Goal: Transaction & Acquisition: Purchase product/service

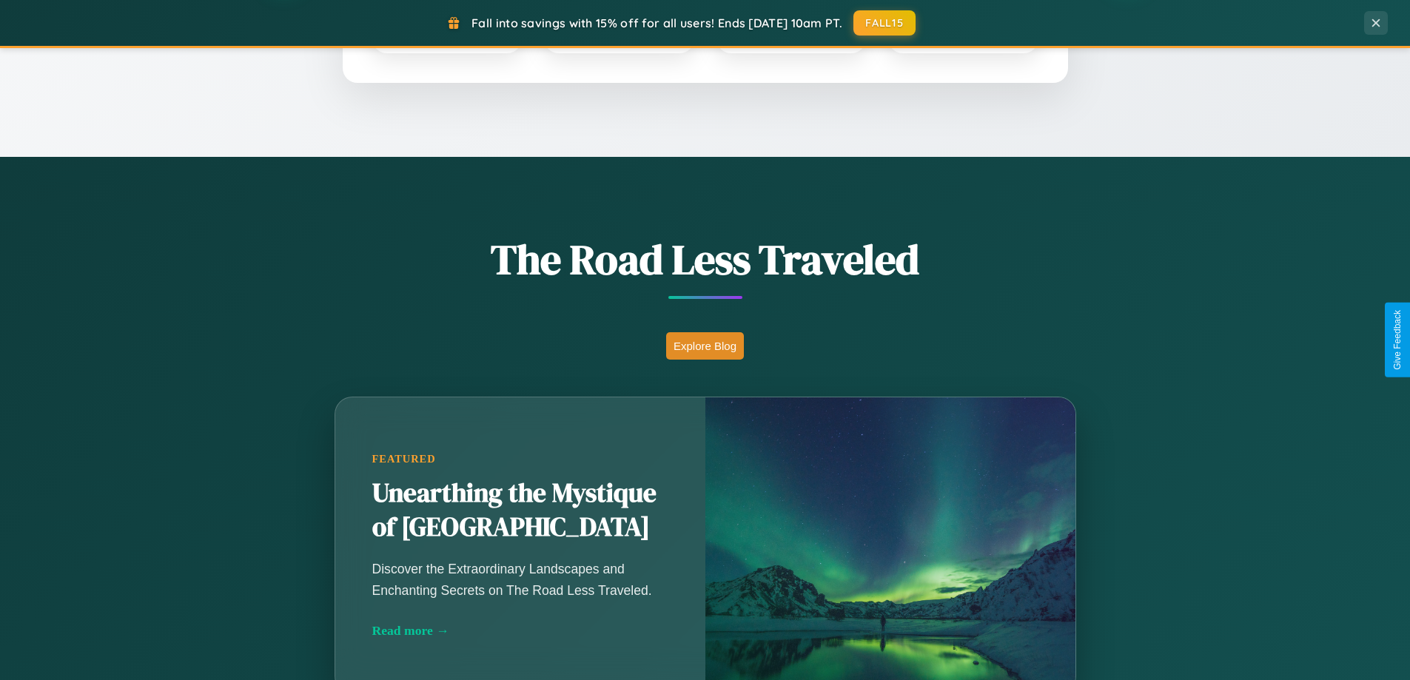
scroll to position [1018, 0]
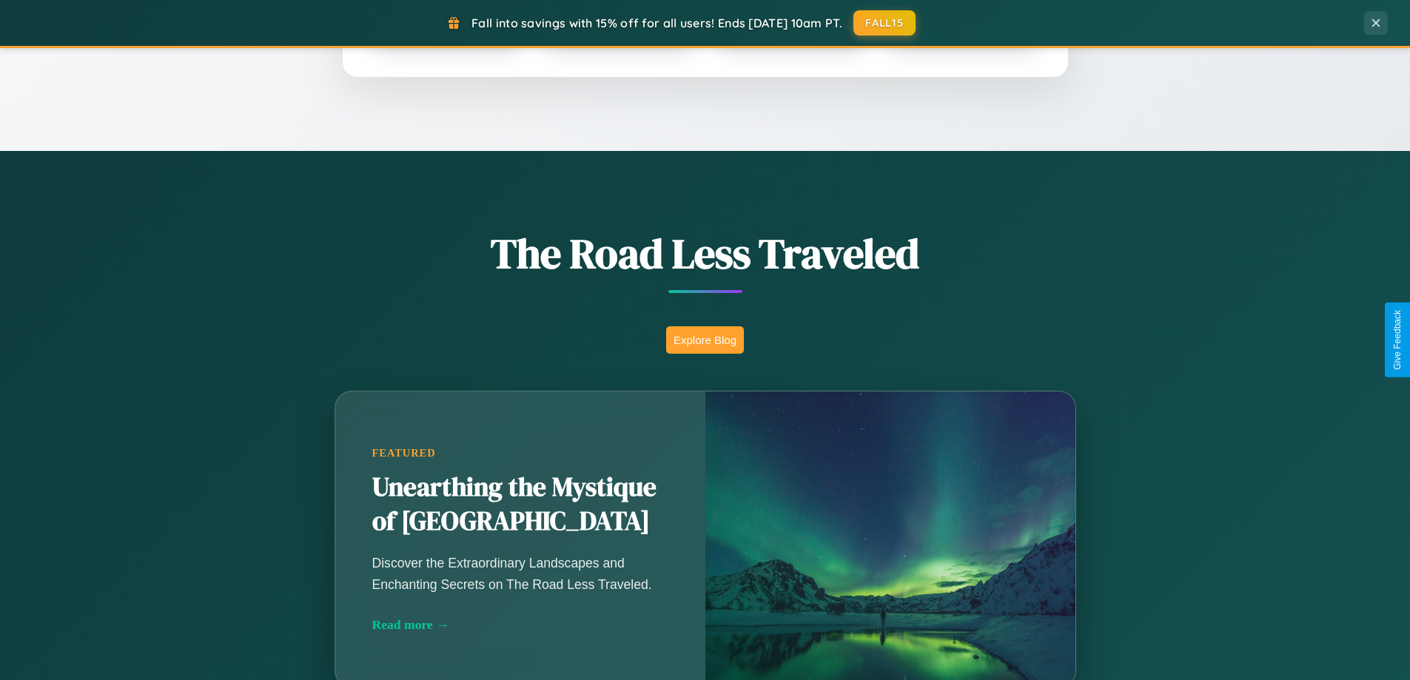
click at [705, 340] on button "Explore Blog" at bounding box center [705, 339] width 78 height 27
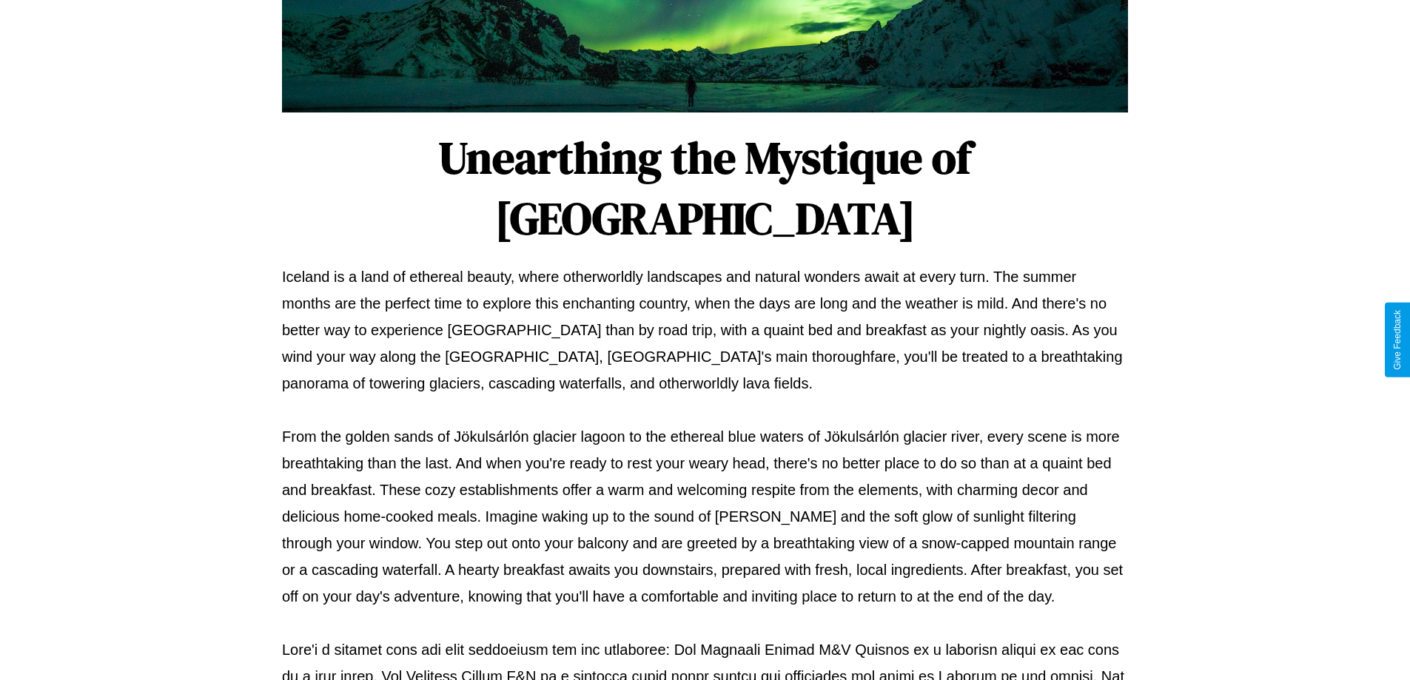
scroll to position [479, 0]
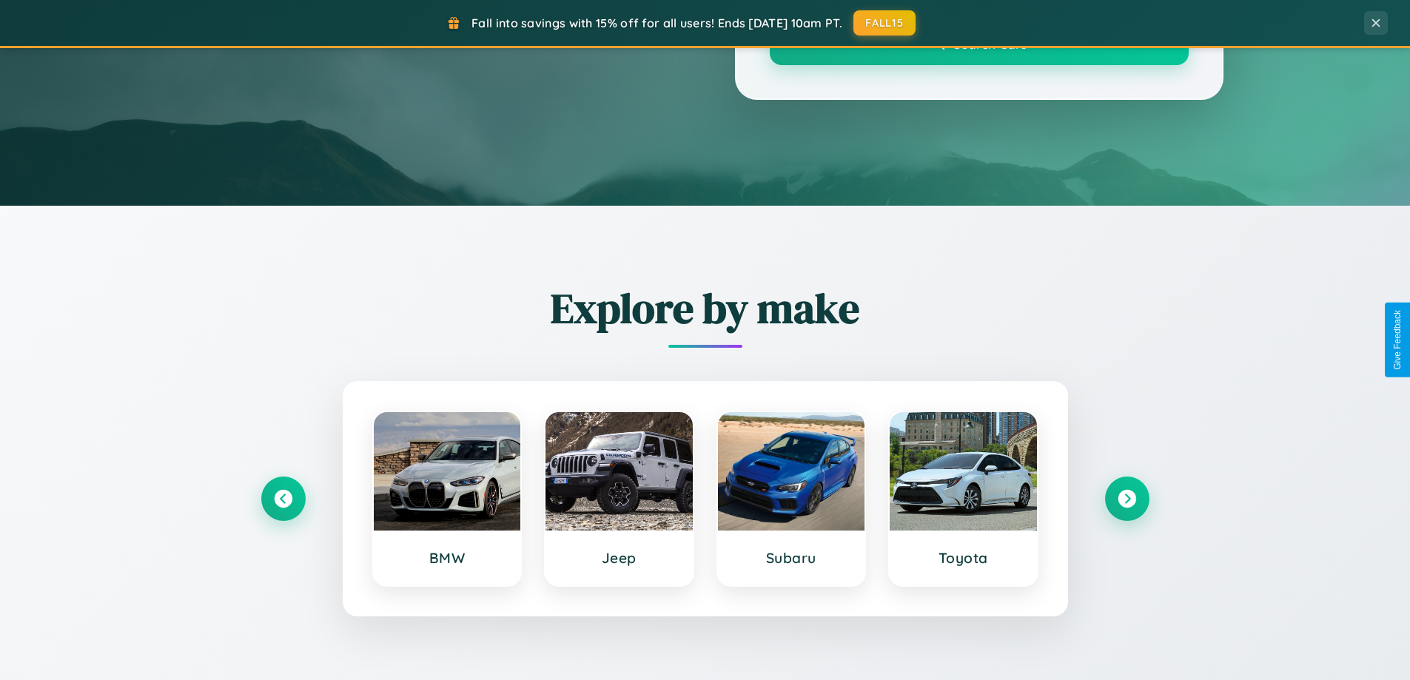
scroll to position [1018, 0]
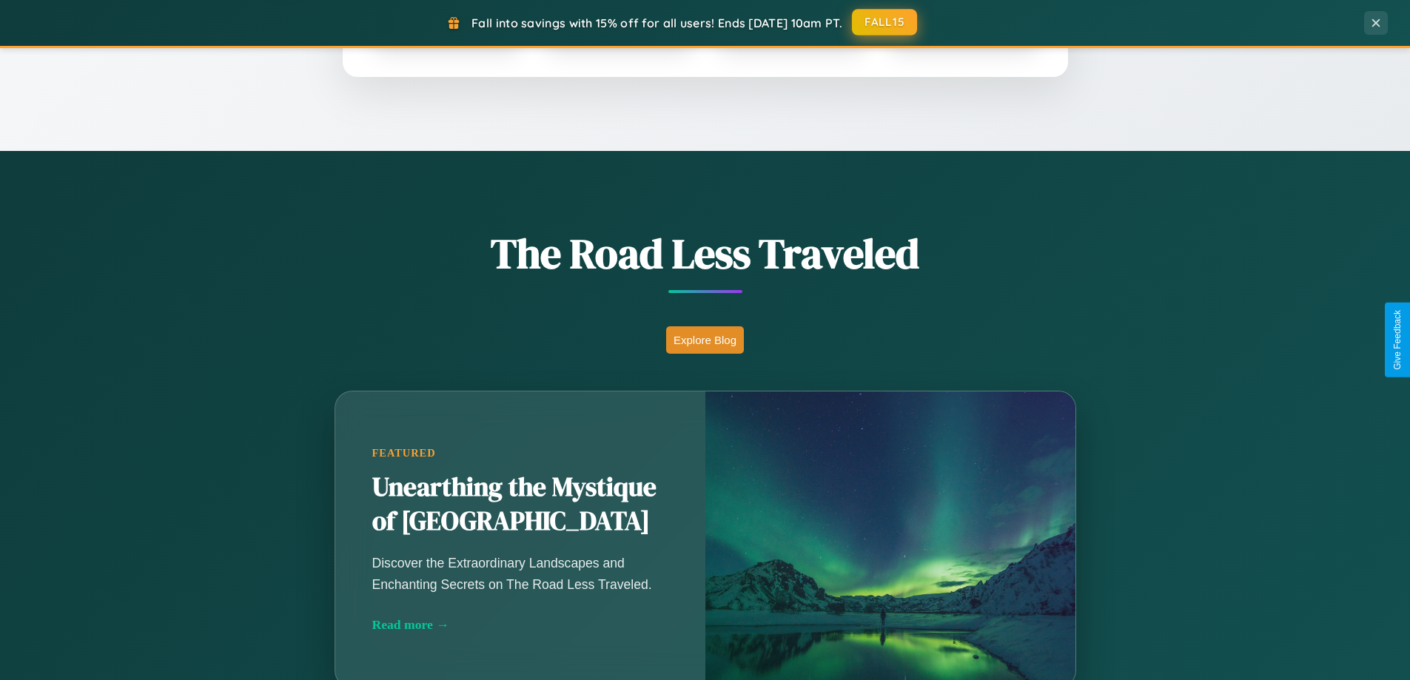
click at [885, 23] on button "FALL15" at bounding box center [884, 22] width 65 height 27
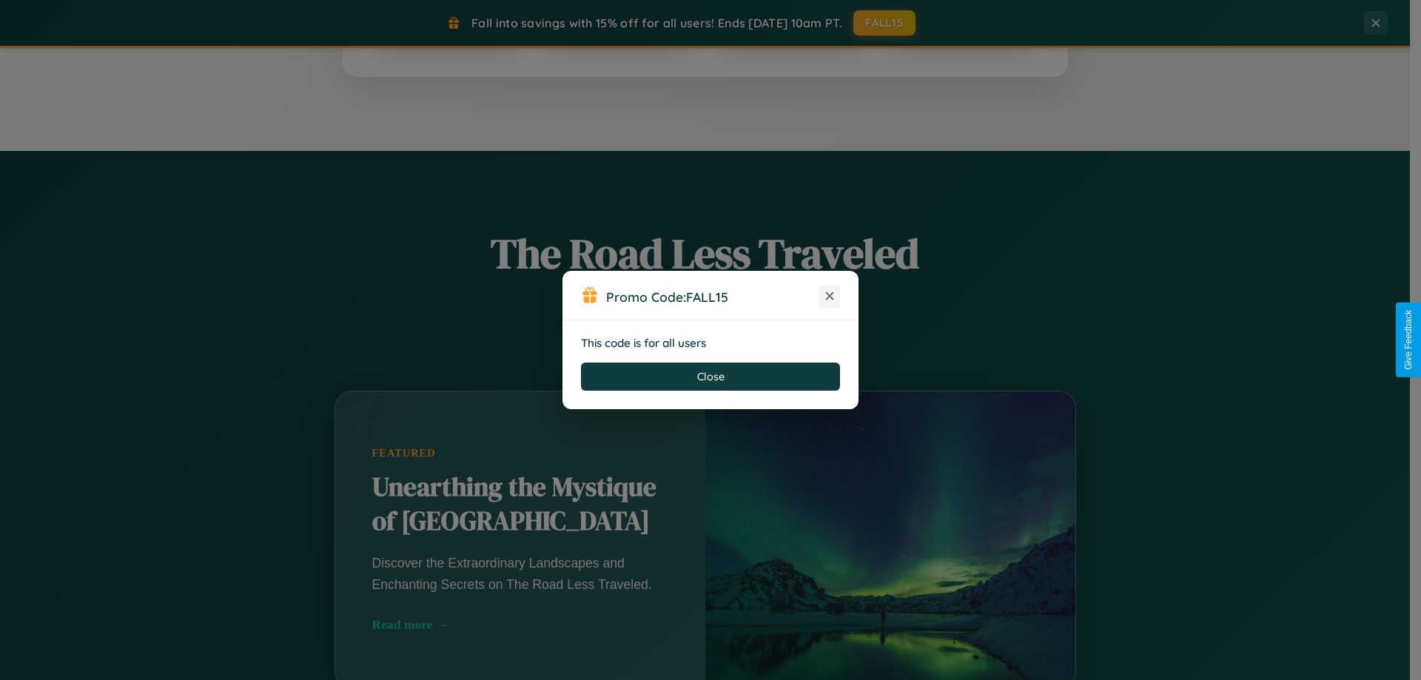
click at [830, 297] on icon at bounding box center [829, 296] width 15 height 15
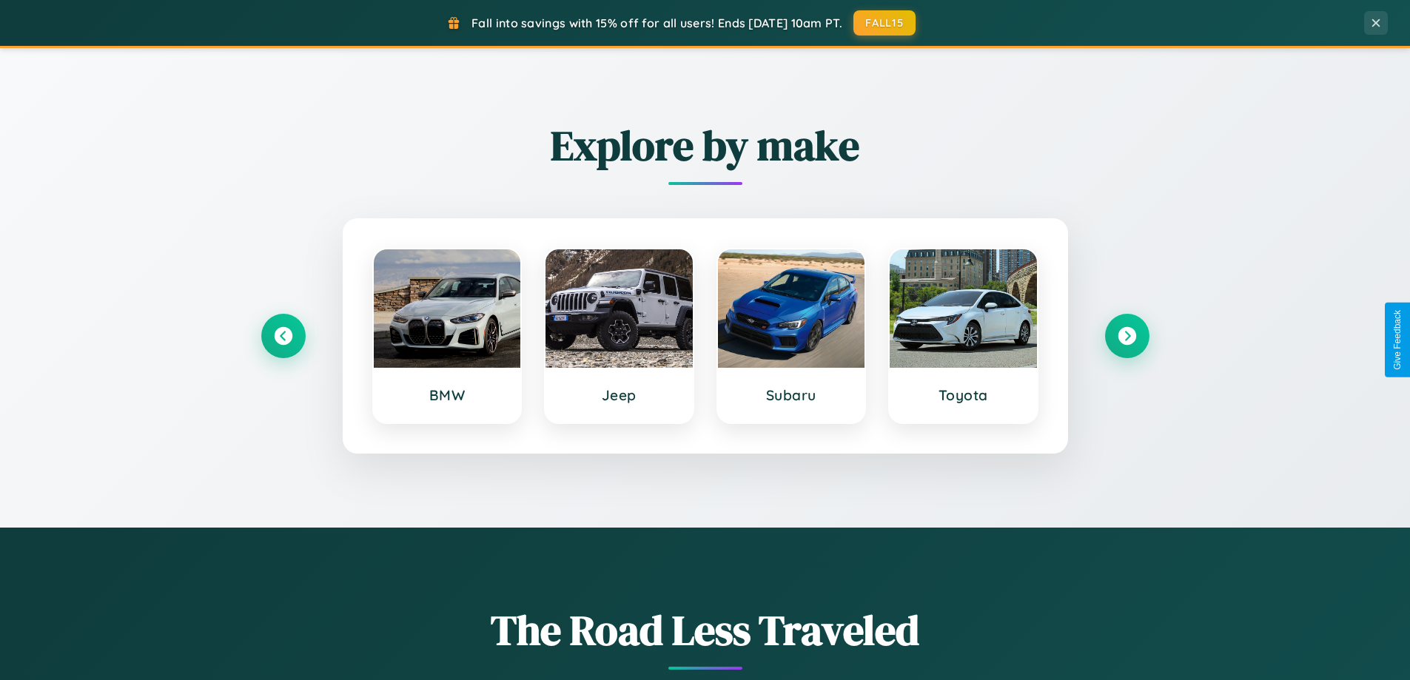
scroll to position [638, 0]
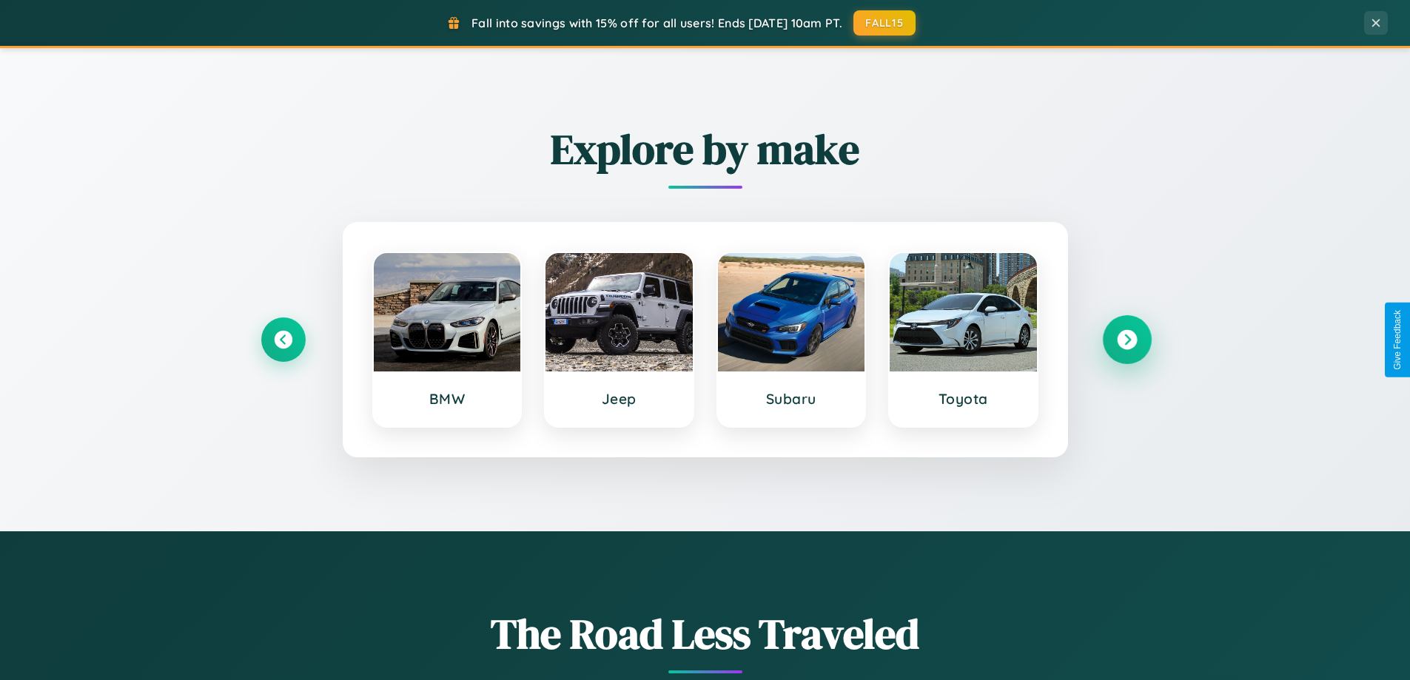
click at [1126, 340] on icon at bounding box center [1127, 340] width 20 height 20
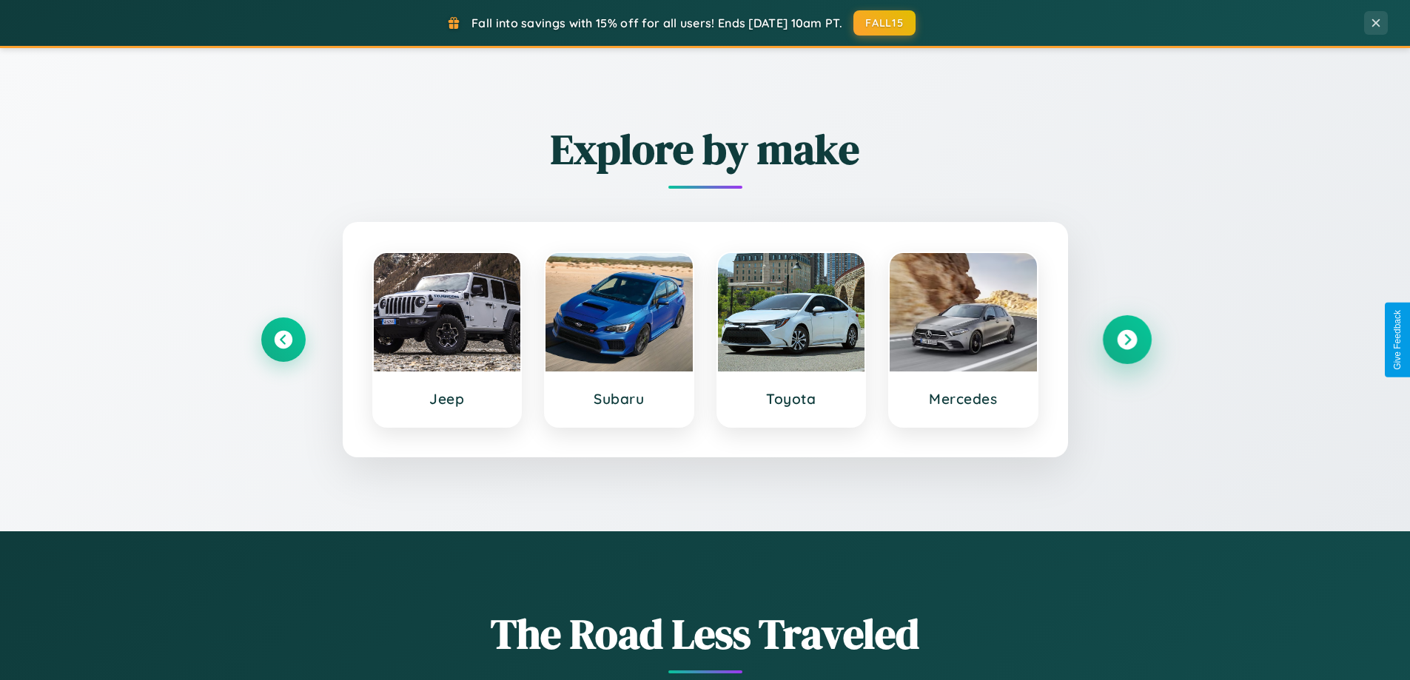
click at [1126, 340] on icon at bounding box center [1127, 340] width 20 height 20
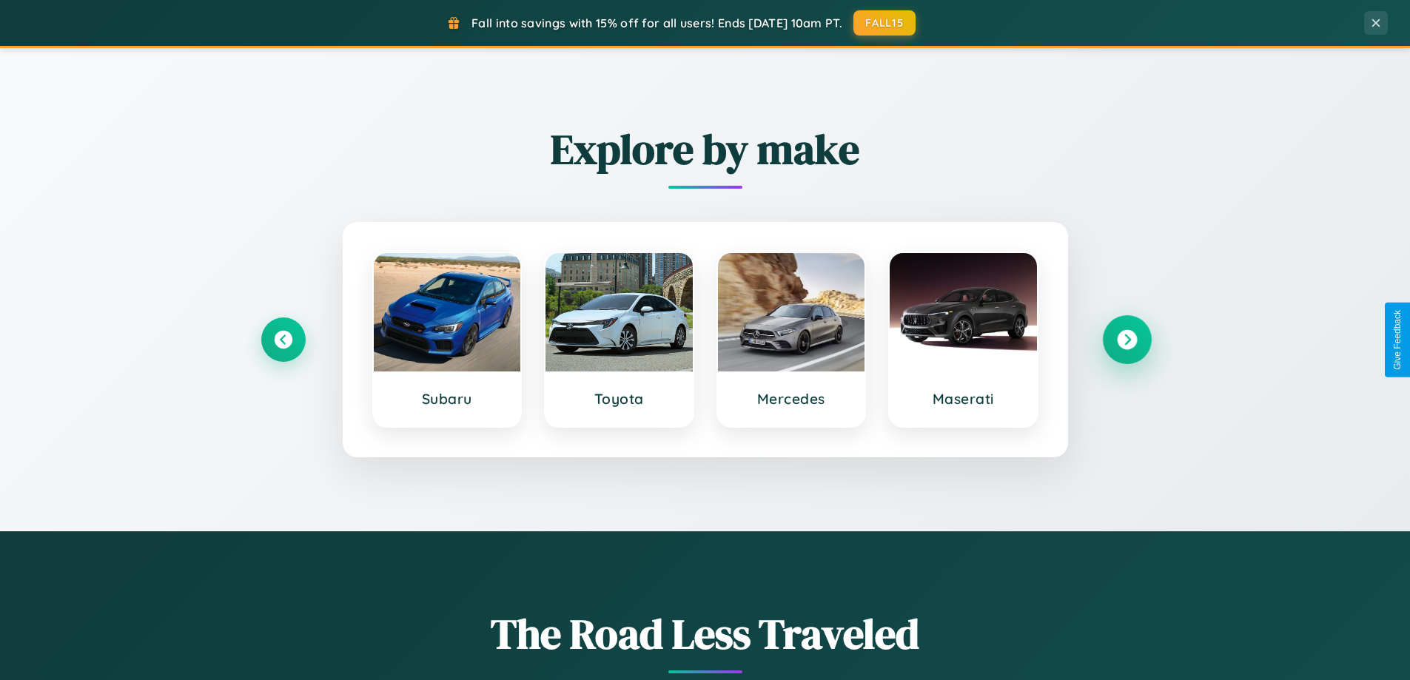
click at [1126, 340] on icon at bounding box center [1127, 340] width 20 height 20
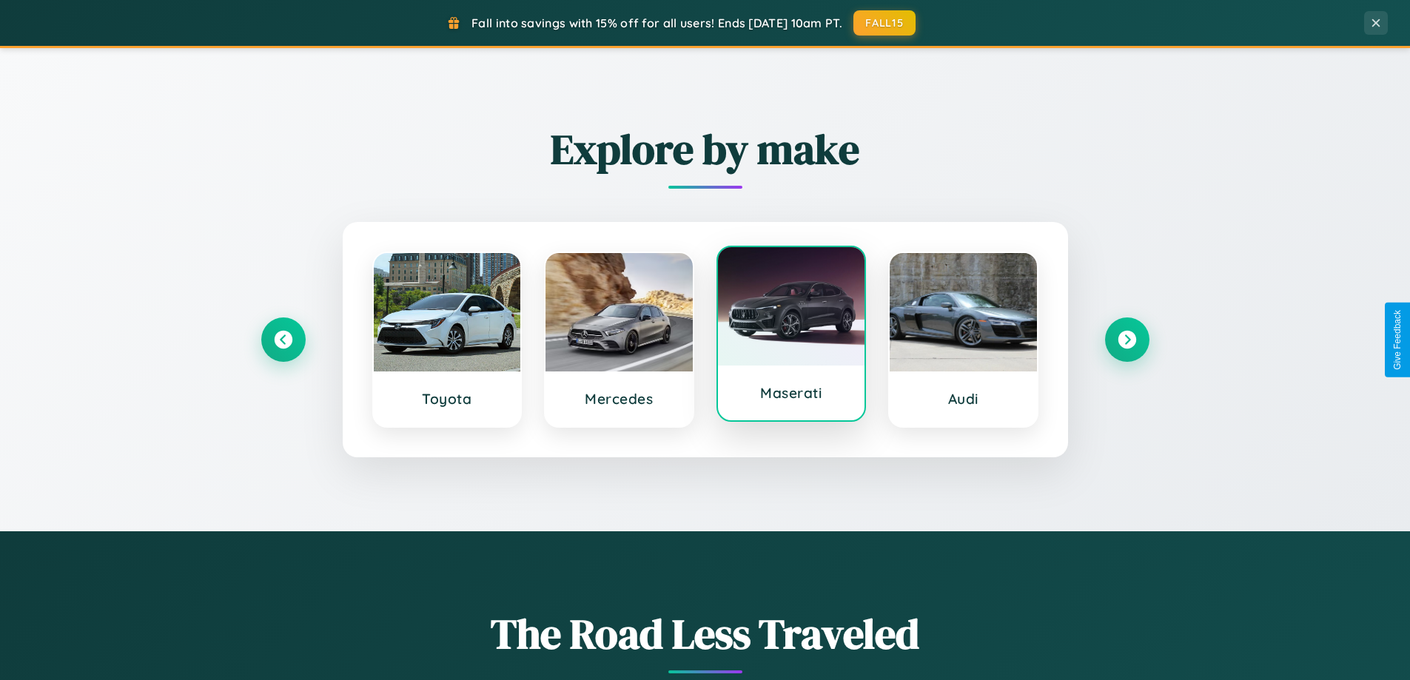
click at [790, 337] on div at bounding box center [791, 306] width 147 height 118
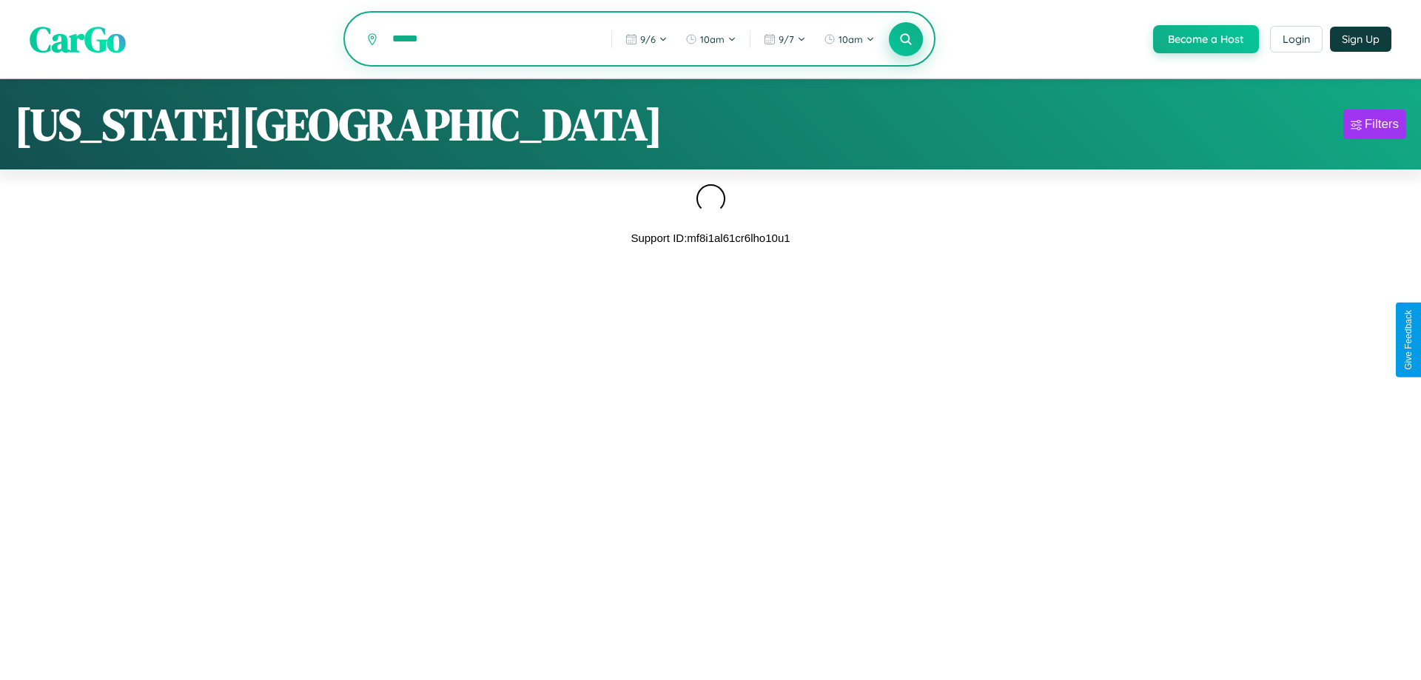
type input "******"
click at [904, 40] on icon at bounding box center [906, 39] width 14 height 14
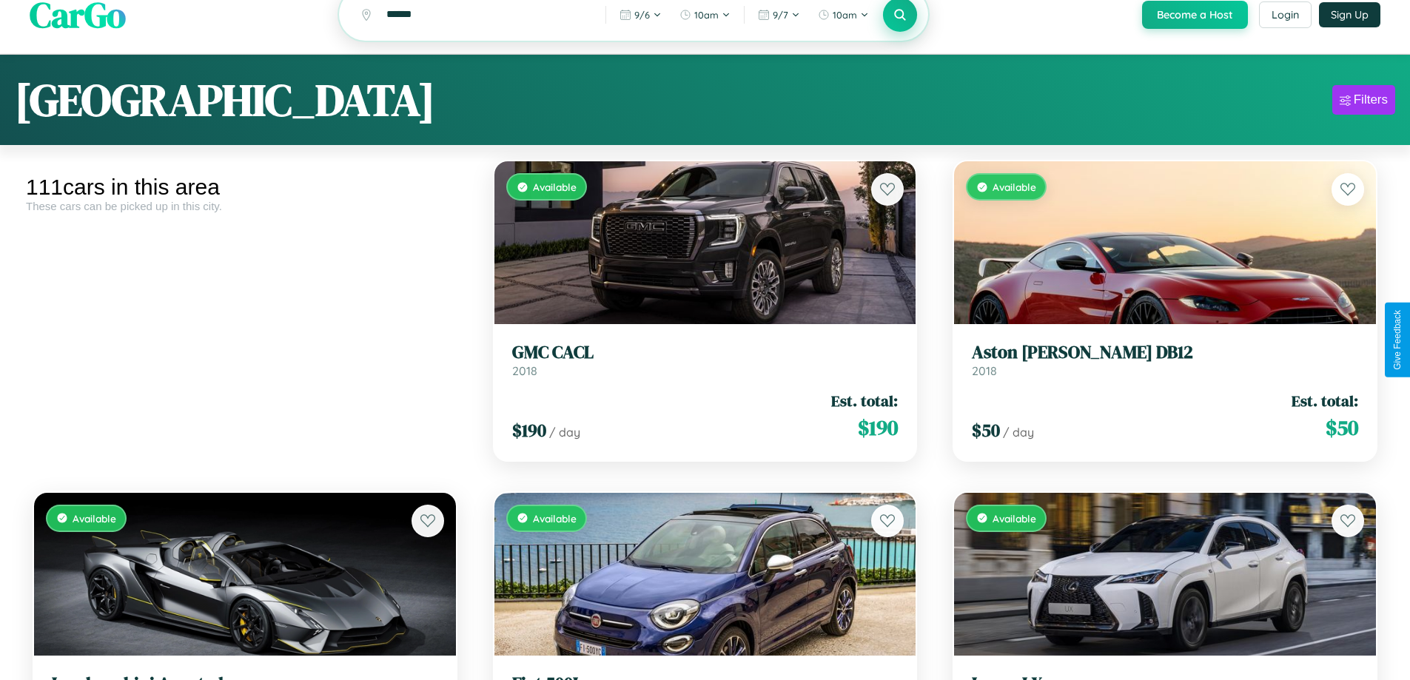
scroll to position [90, 0]
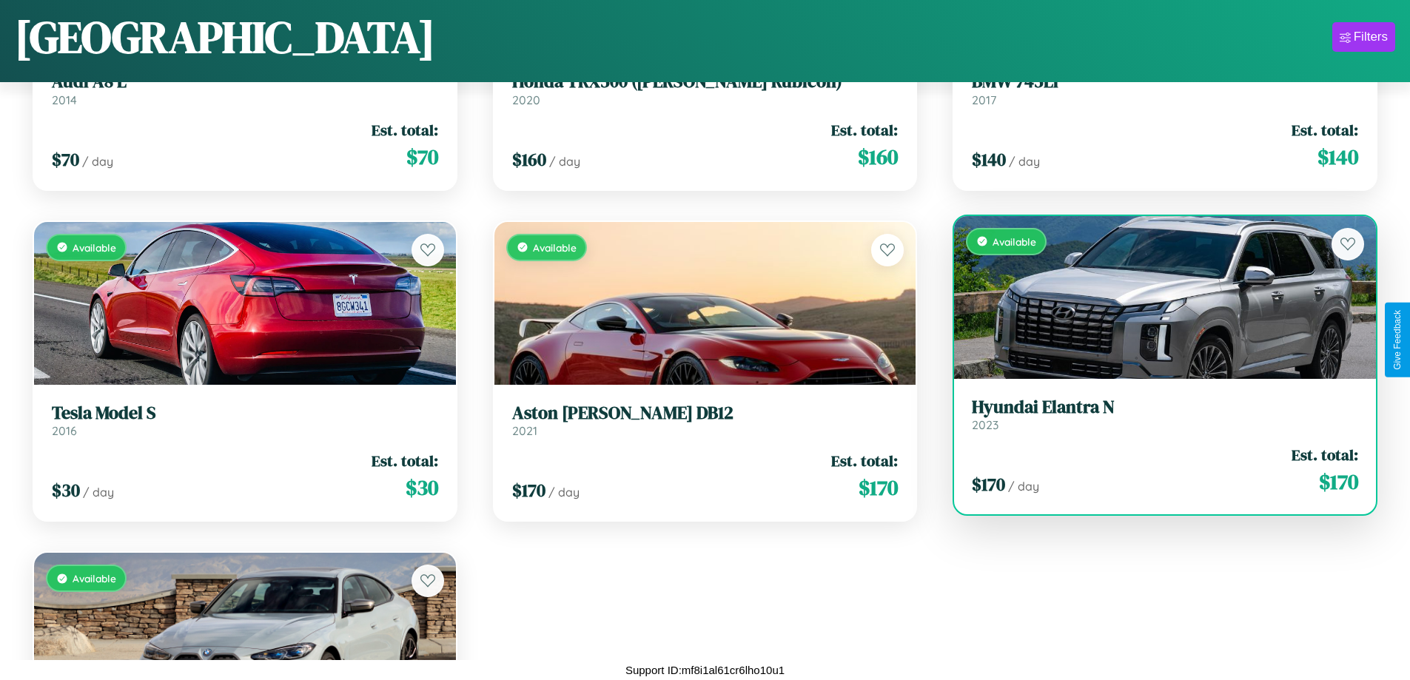
click at [1155, 297] on div "Available" at bounding box center [1165, 297] width 422 height 163
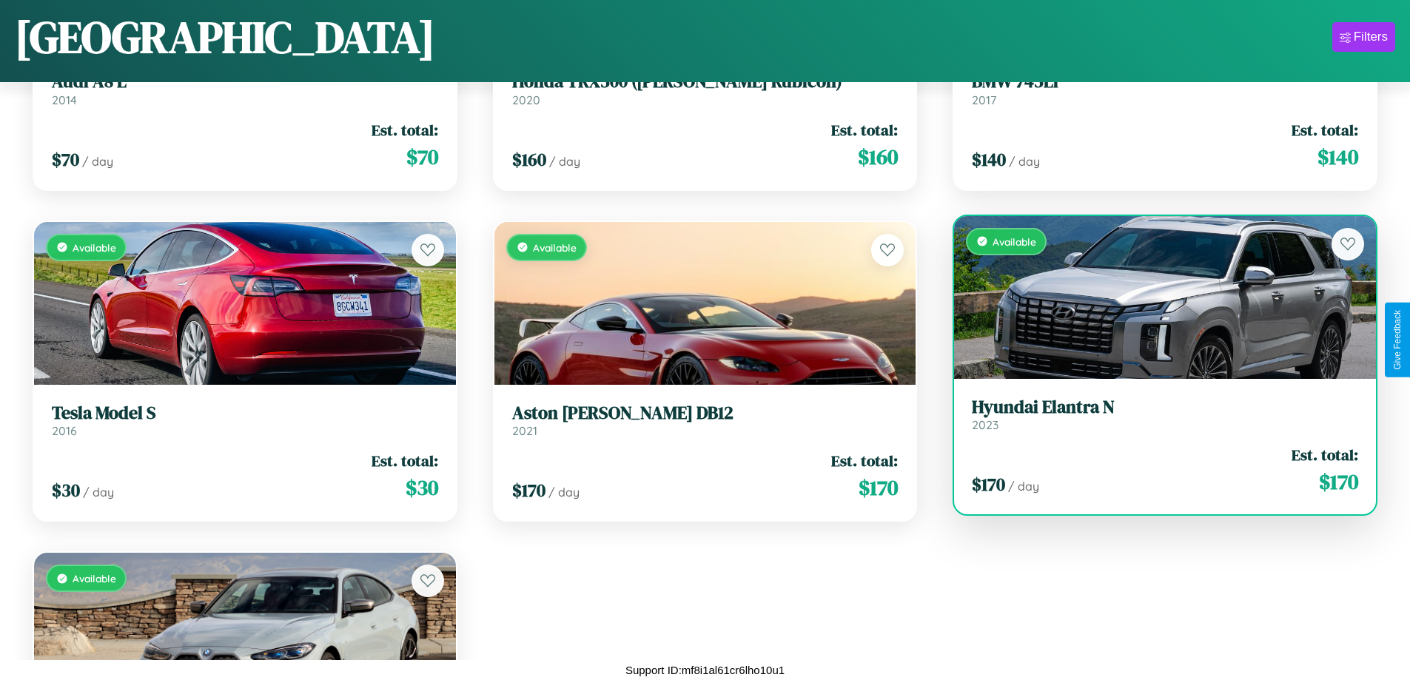
click at [1155, 297] on div "Available" at bounding box center [1165, 297] width 422 height 163
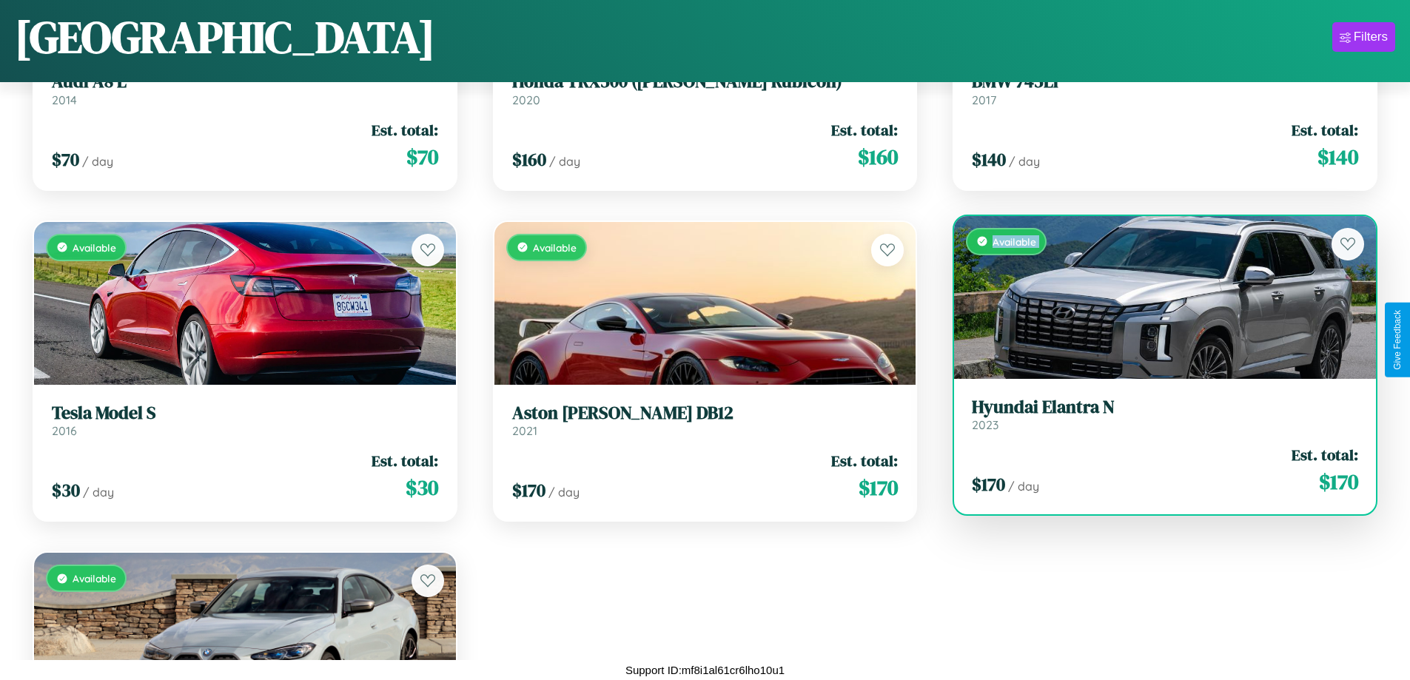
click at [1155, 297] on div "Available" at bounding box center [1165, 297] width 422 height 163
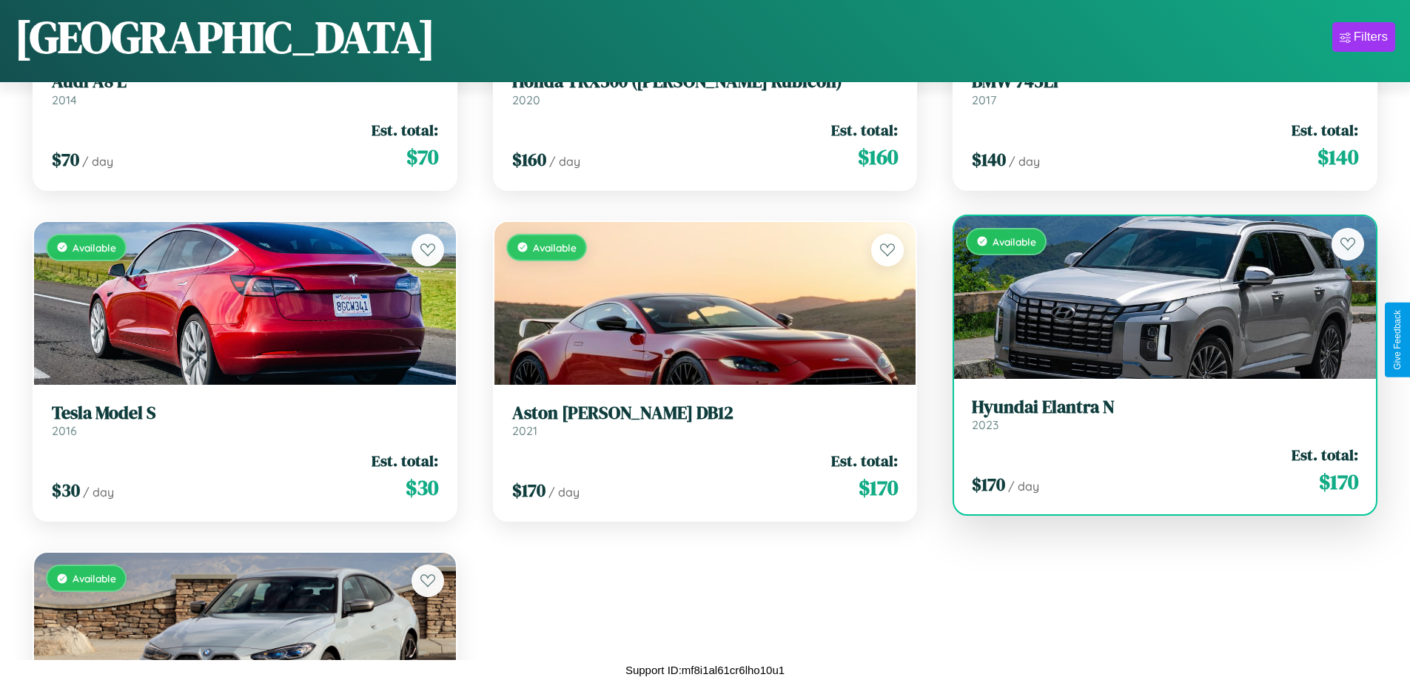
click at [1155, 297] on div "Available" at bounding box center [1165, 297] width 422 height 163
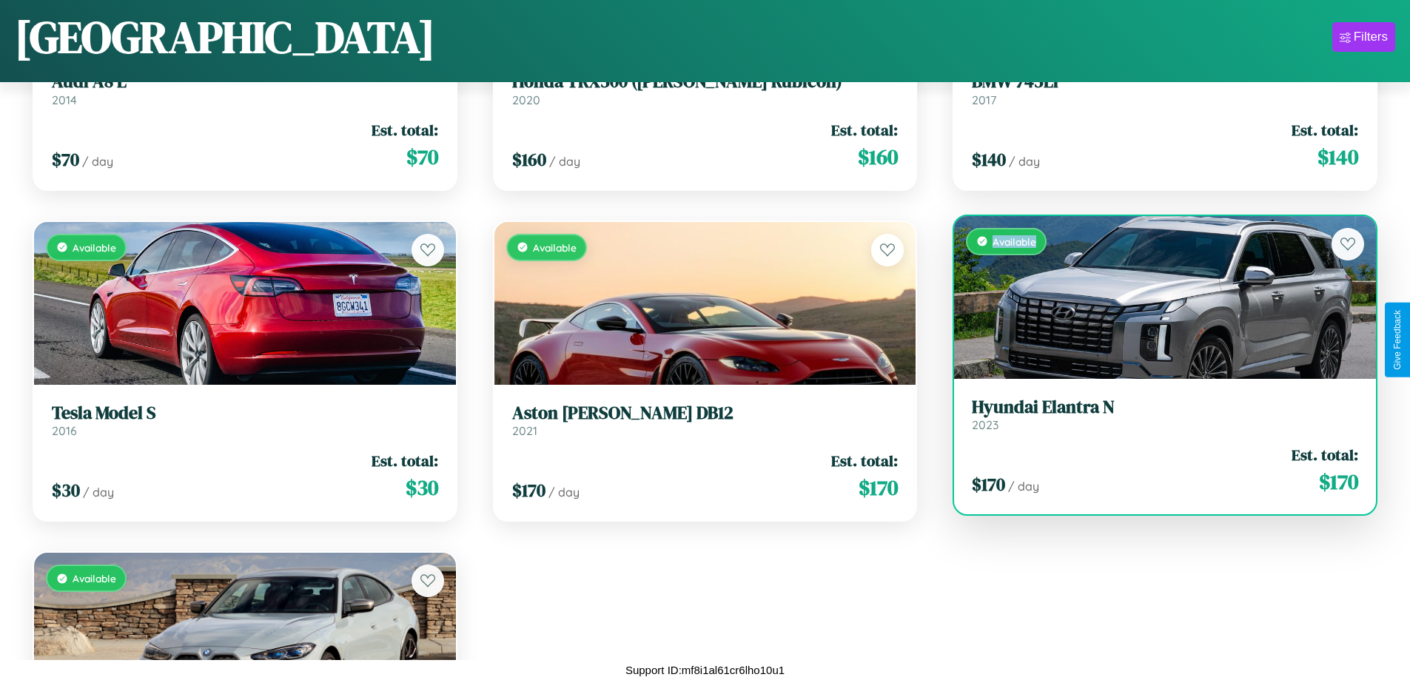
click at [1155, 297] on div "Available" at bounding box center [1165, 297] width 422 height 163
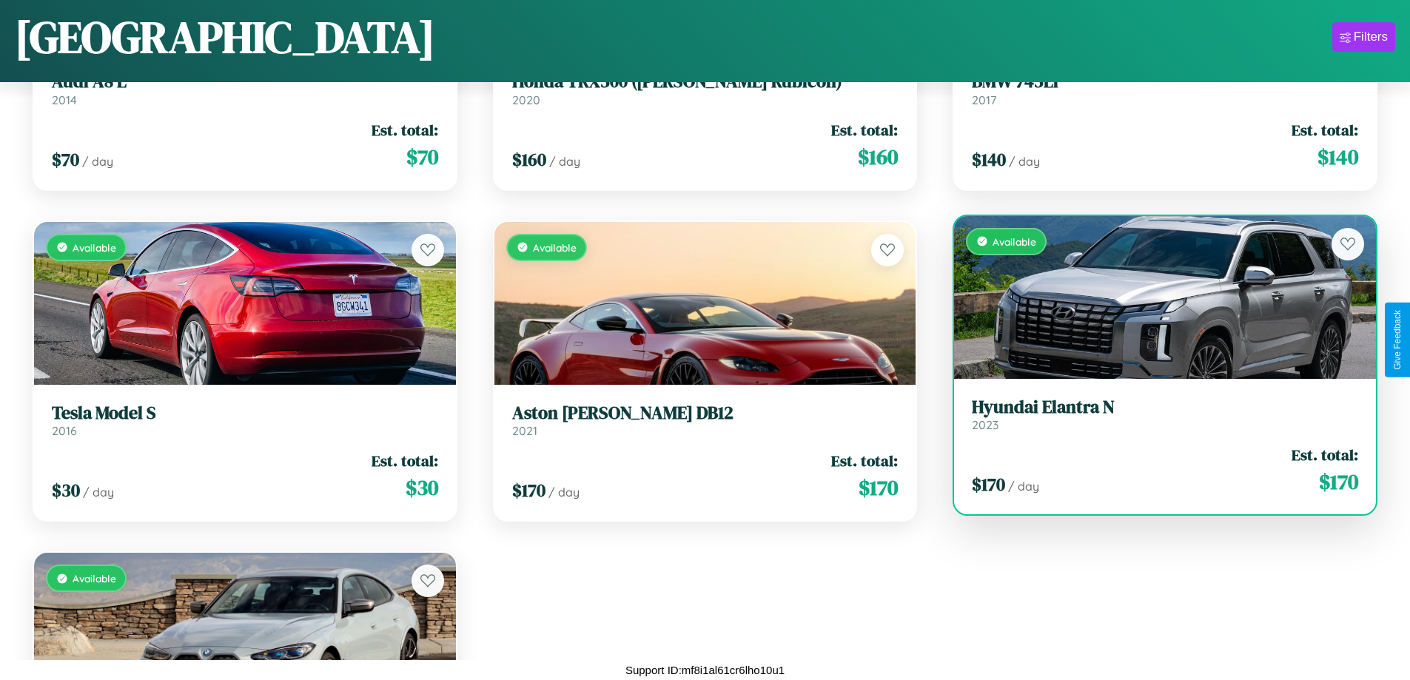
click at [1155, 414] on h3 "Hyundai Elantra N" at bounding box center [1165, 407] width 386 height 21
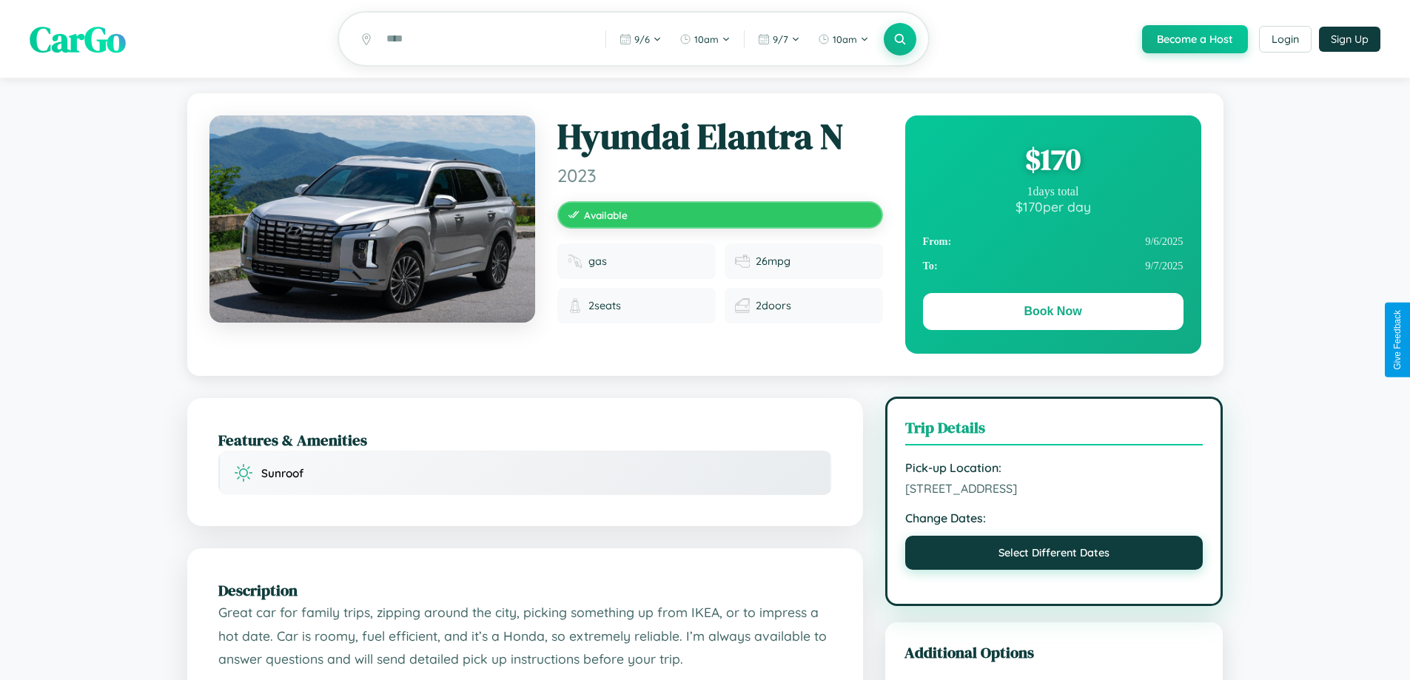
click at [1054, 555] on button "Select Different Dates" at bounding box center [1054, 553] width 298 height 34
select select "*"
select select "****"
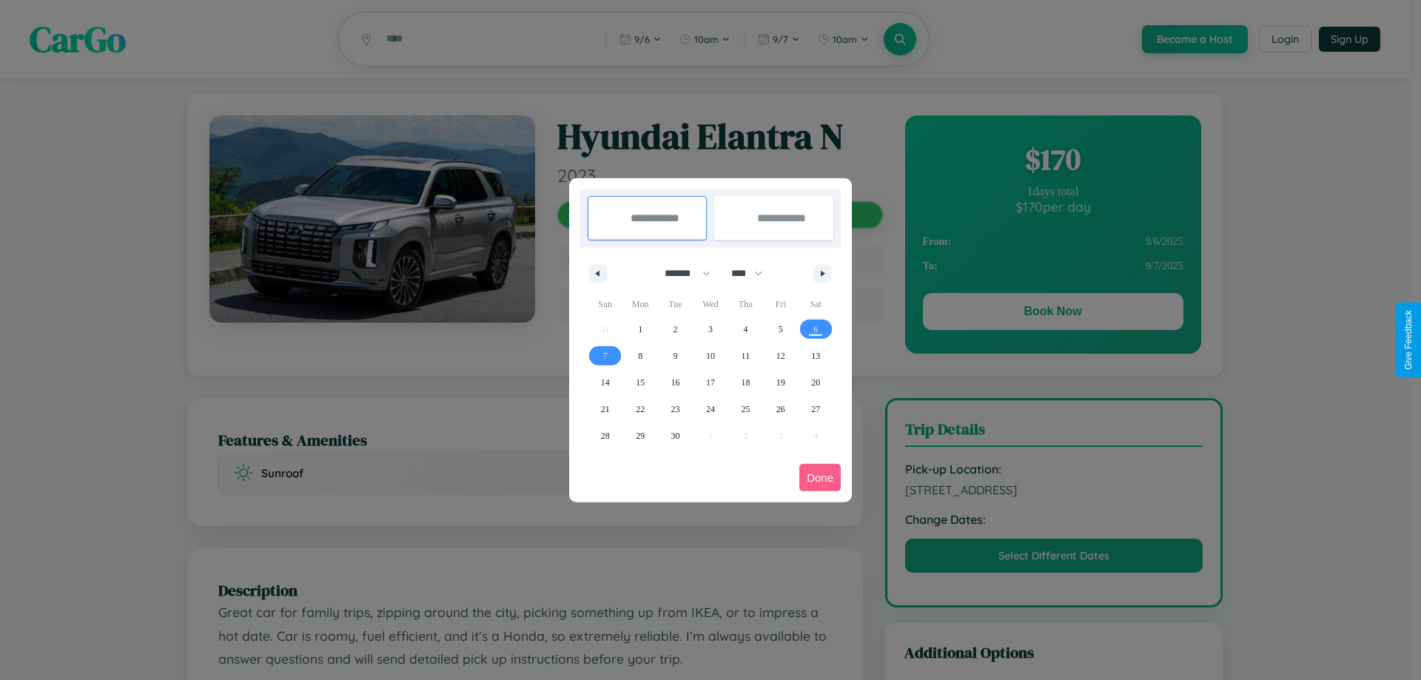
drag, startPoint x: 681, startPoint y: 273, endPoint x: 711, endPoint y: 297, distance: 37.9
click at [681, 273] on select "******* ******** ***** ***** *** **** **** ****** ********* ******* ******** **…" at bounding box center [685, 273] width 63 height 24
click at [605, 435] on span "28" at bounding box center [605, 436] width 9 height 27
type input "**********"
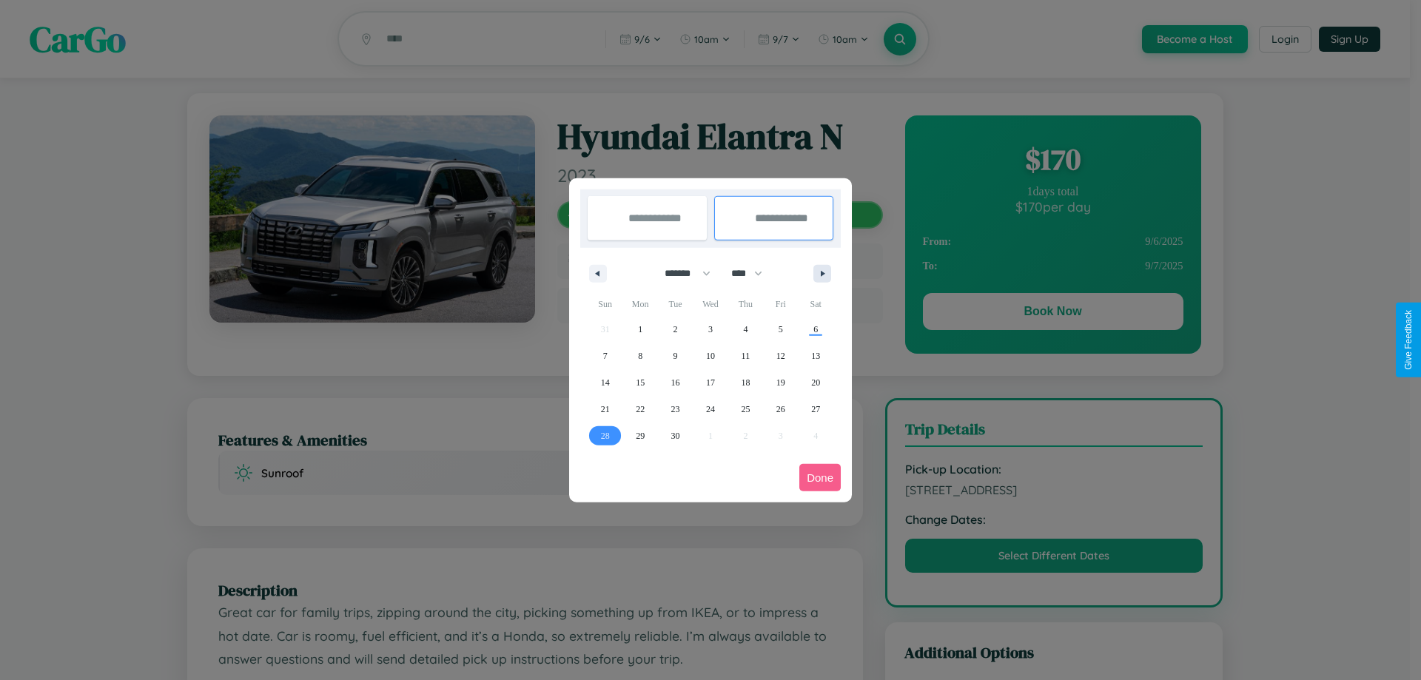
click at [822, 273] on icon "button" at bounding box center [825, 274] width 7 height 6
select select "*"
click at [605, 355] on span "5" at bounding box center [605, 356] width 4 height 27
type input "**********"
select select "*"
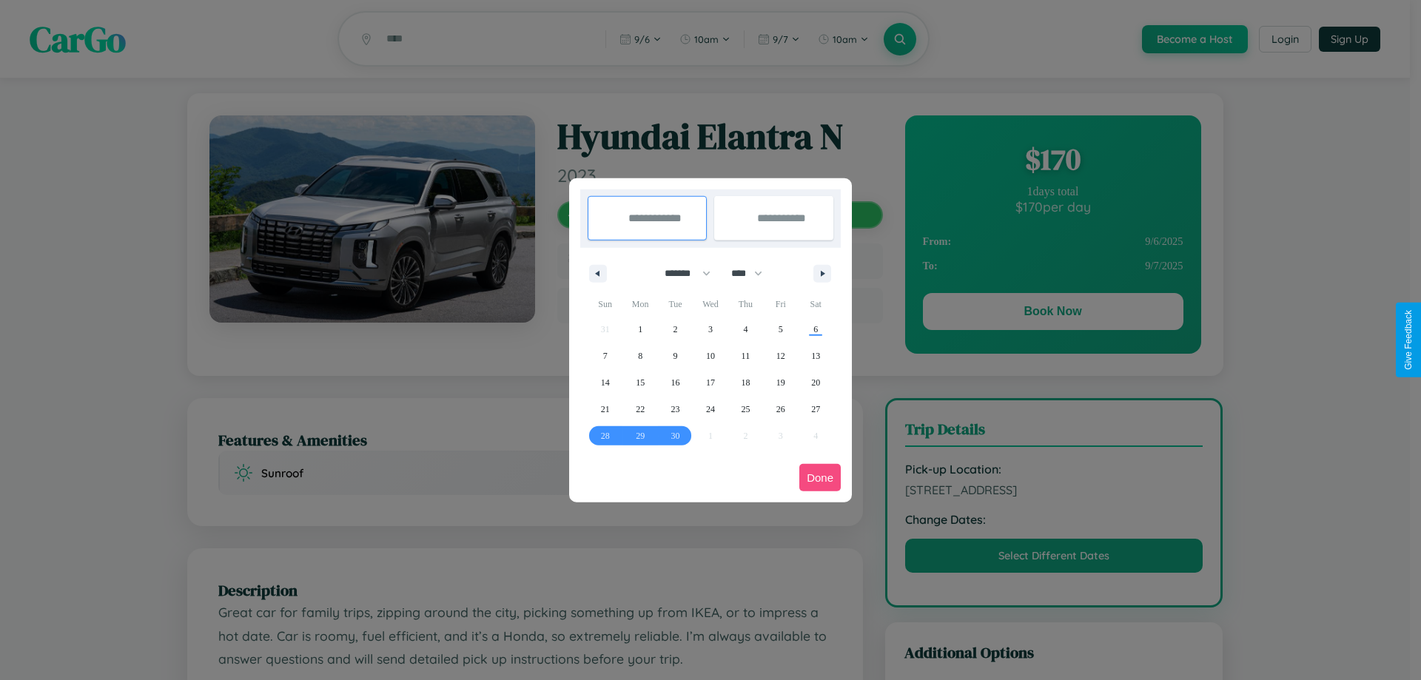
click at [820, 477] on button "Done" at bounding box center [819, 477] width 41 height 27
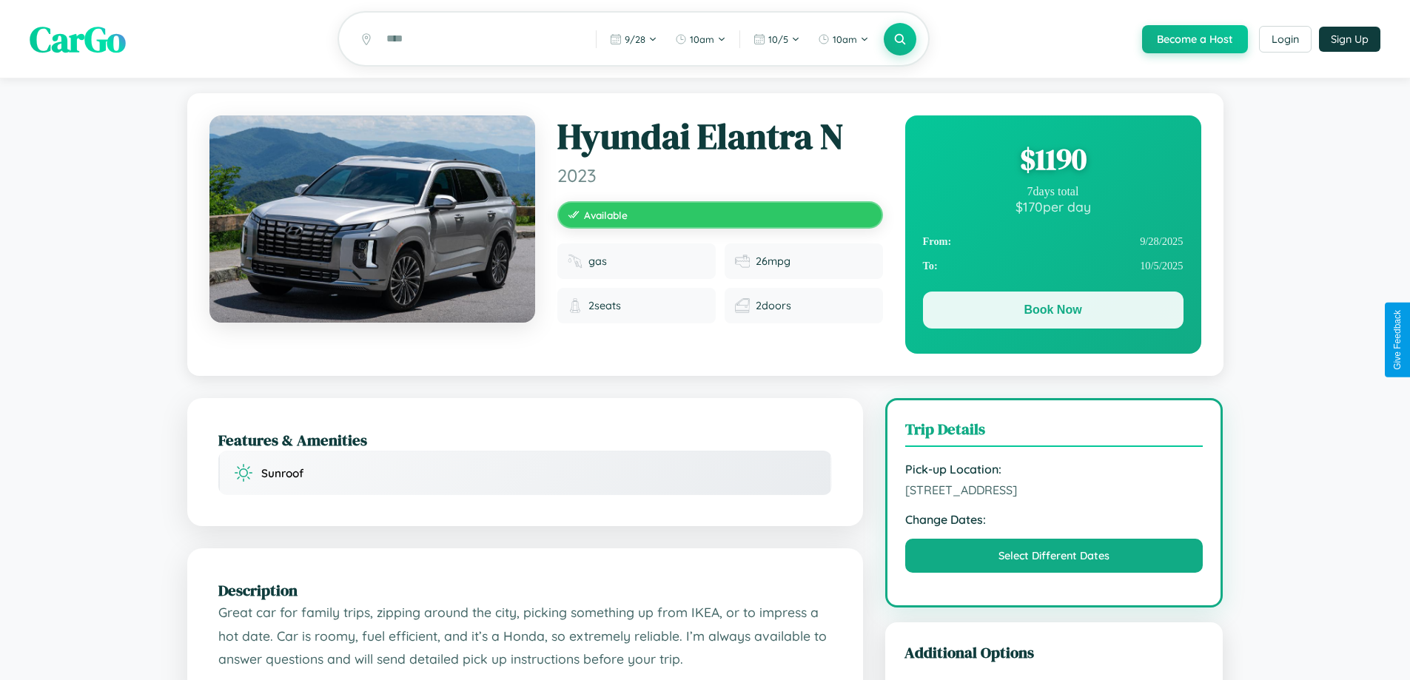
click at [1052, 312] on button "Book Now" at bounding box center [1053, 310] width 261 height 37
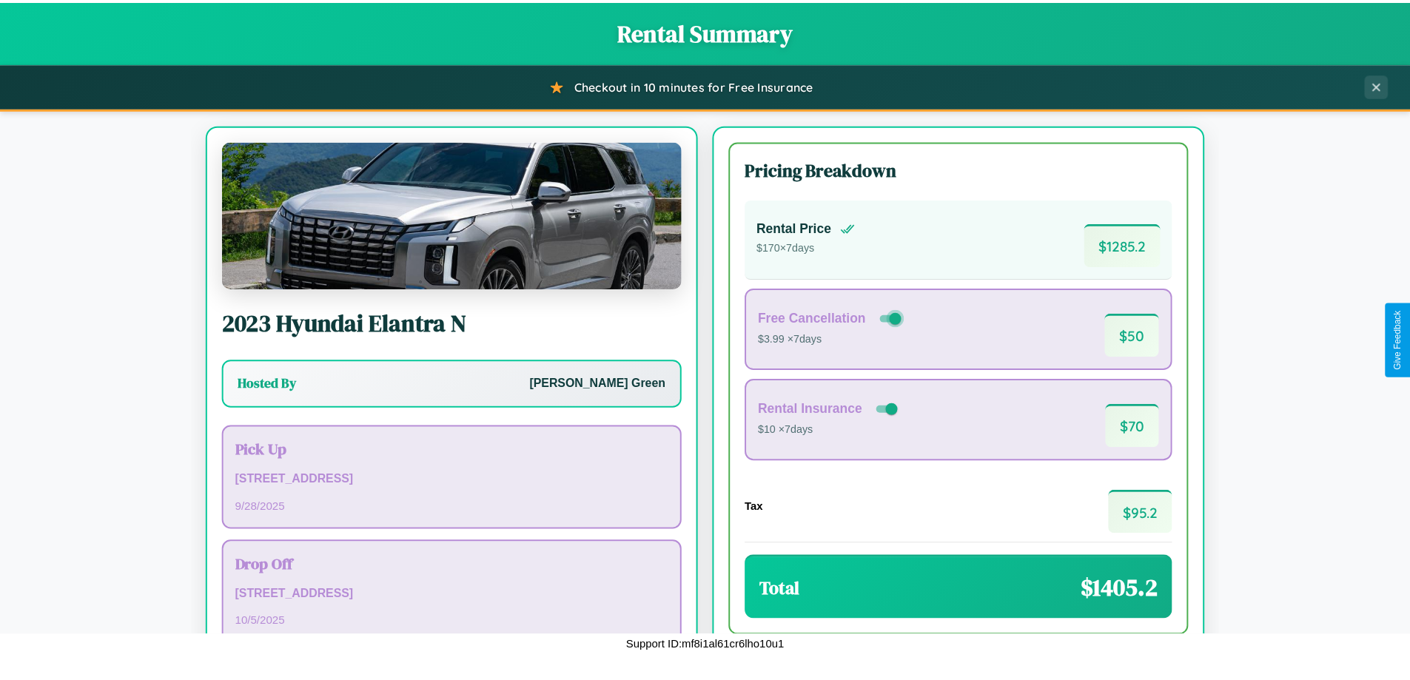
scroll to position [101, 0]
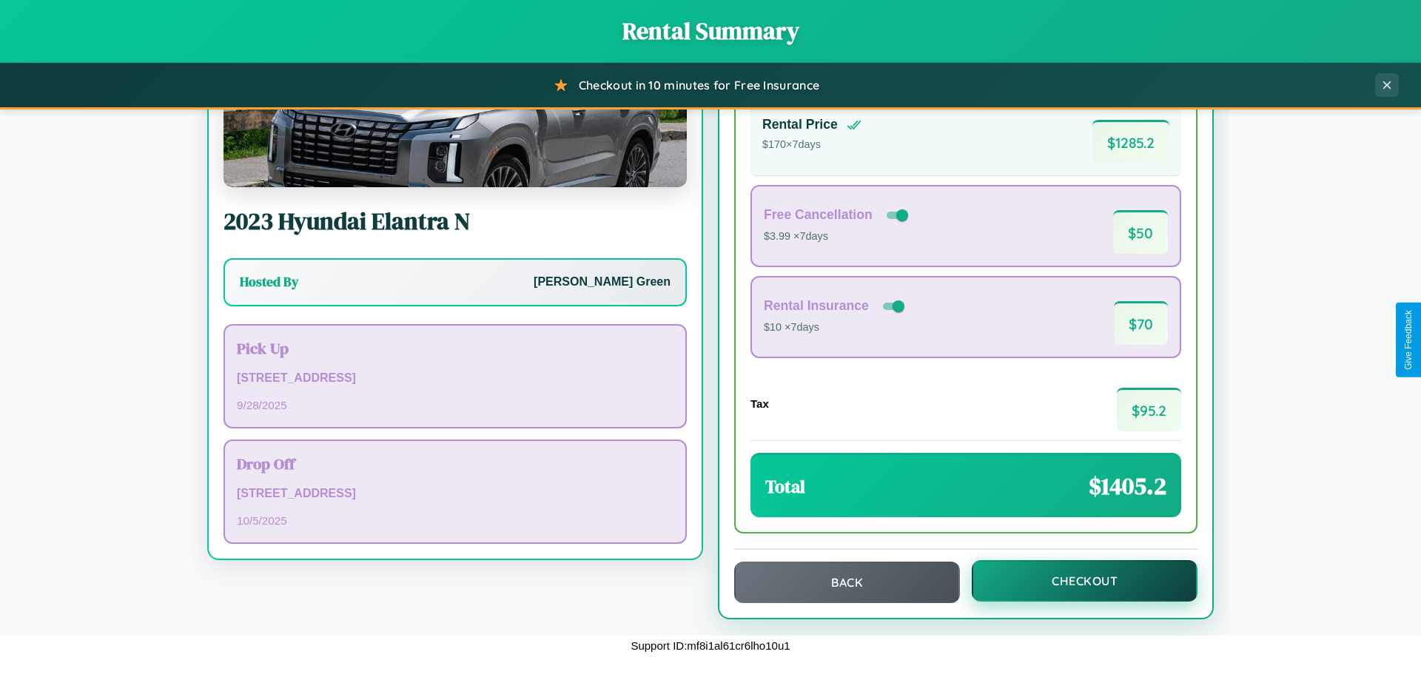
click at [1075, 581] on button "Checkout" at bounding box center [1085, 580] width 226 height 41
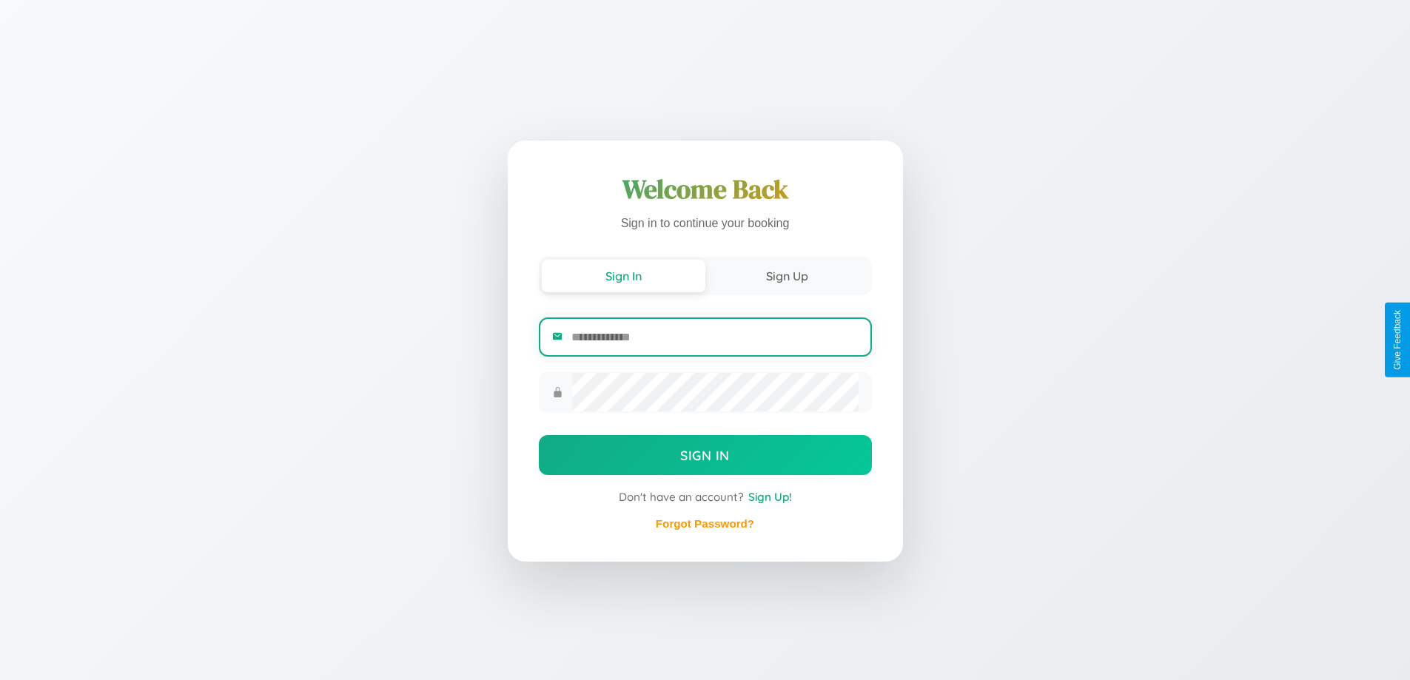
click at [714, 338] on input "email" at bounding box center [714, 337] width 286 height 36
type input "**********"
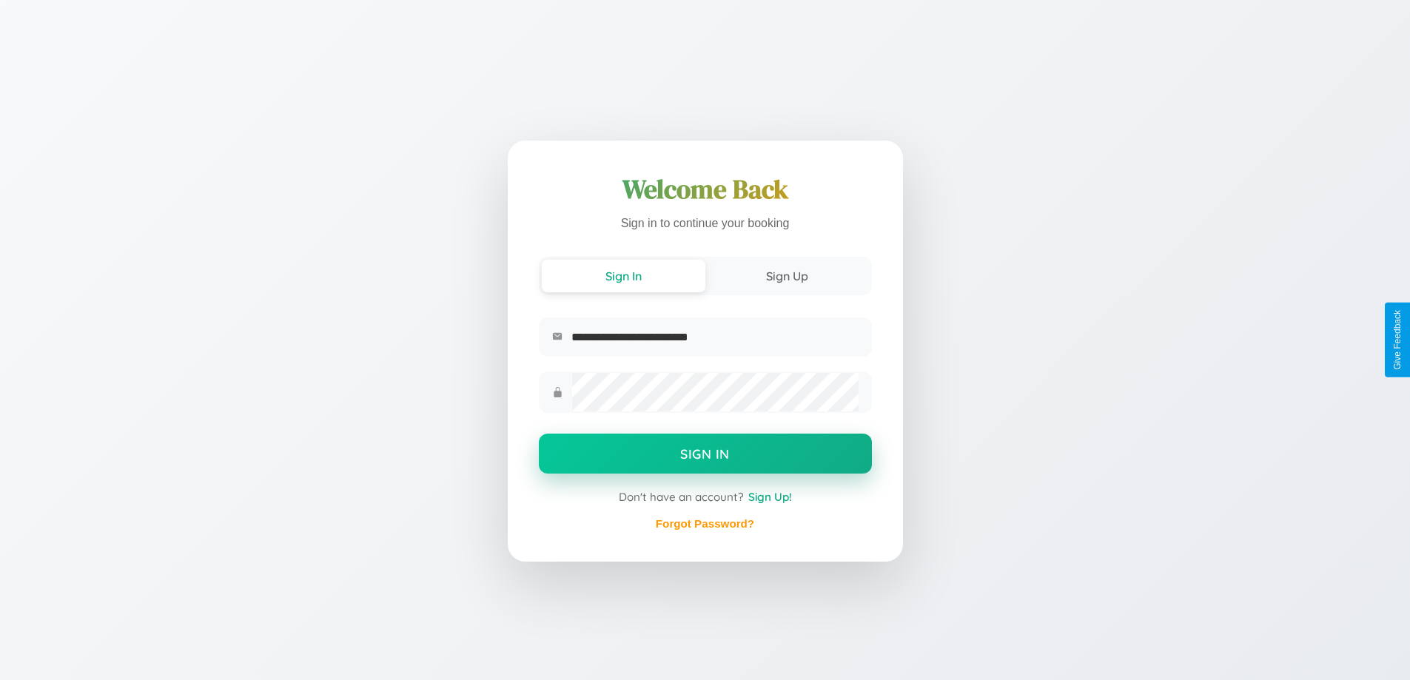
click at [705, 456] on button "Sign In" at bounding box center [705, 454] width 333 height 40
